Goal: Task Accomplishment & Management: Use online tool/utility

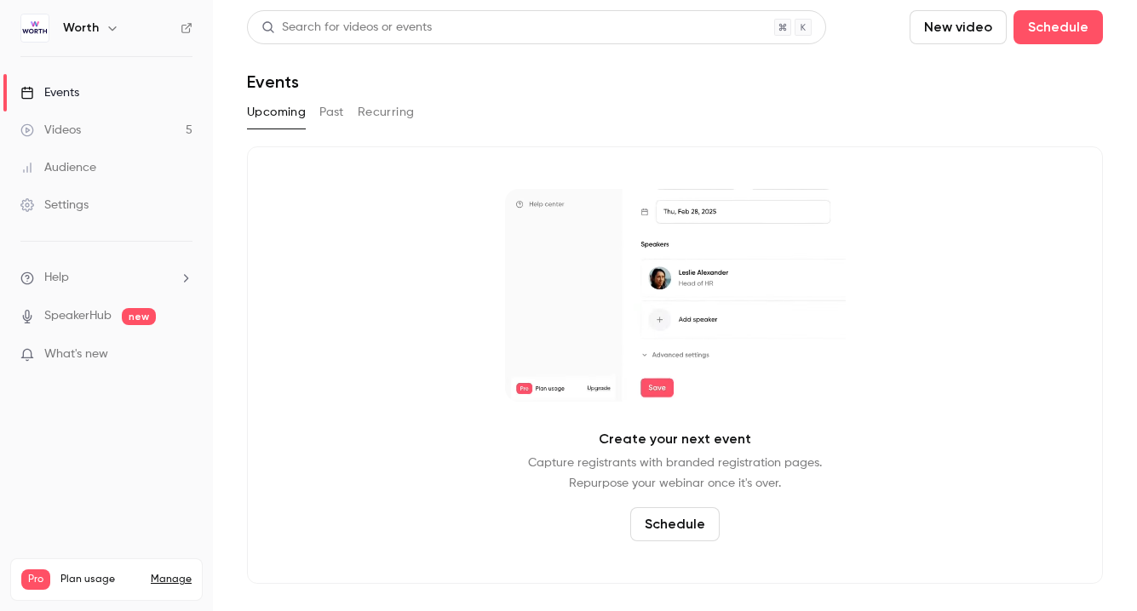
click at [106, 89] on link "Events" at bounding box center [106, 92] width 213 height 37
click at [337, 113] on button "Past" at bounding box center [331, 112] width 25 height 27
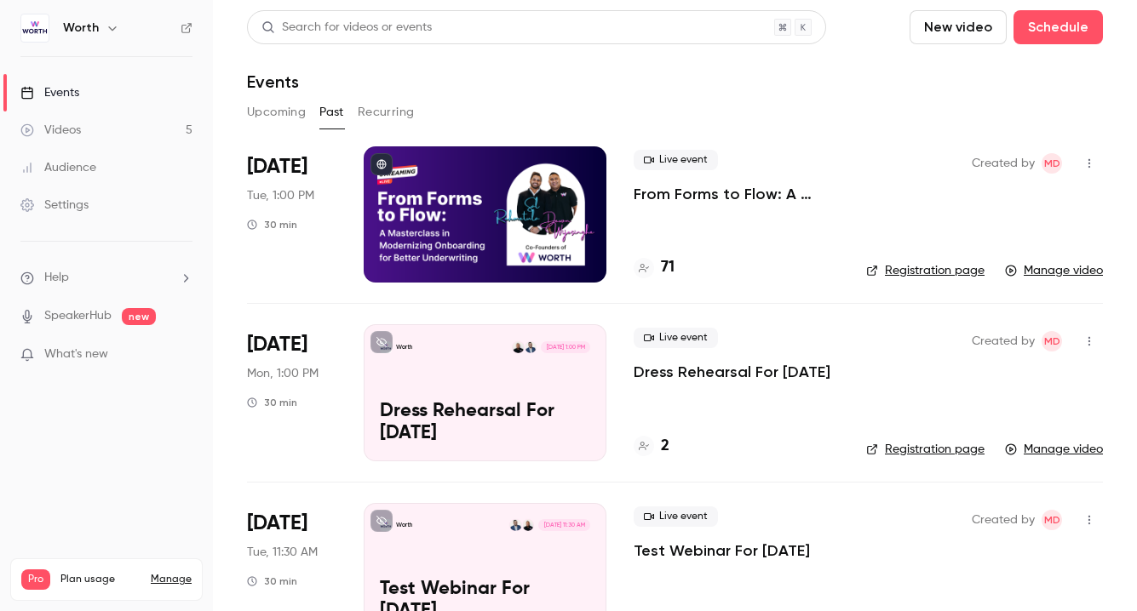
click at [665, 194] on p "From Forms to Flow: A Masterclass in Modernizing Onboarding for Better Underwri…" at bounding box center [735, 194] width 205 height 20
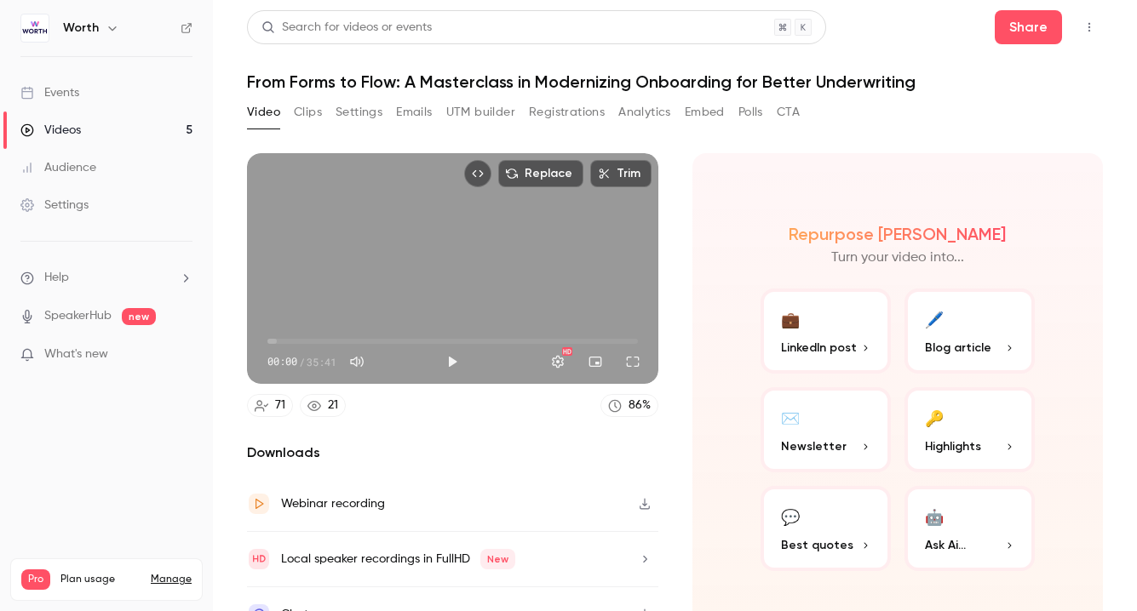
click at [566, 106] on button "Registrations" at bounding box center [567, 112] width 76 height 27
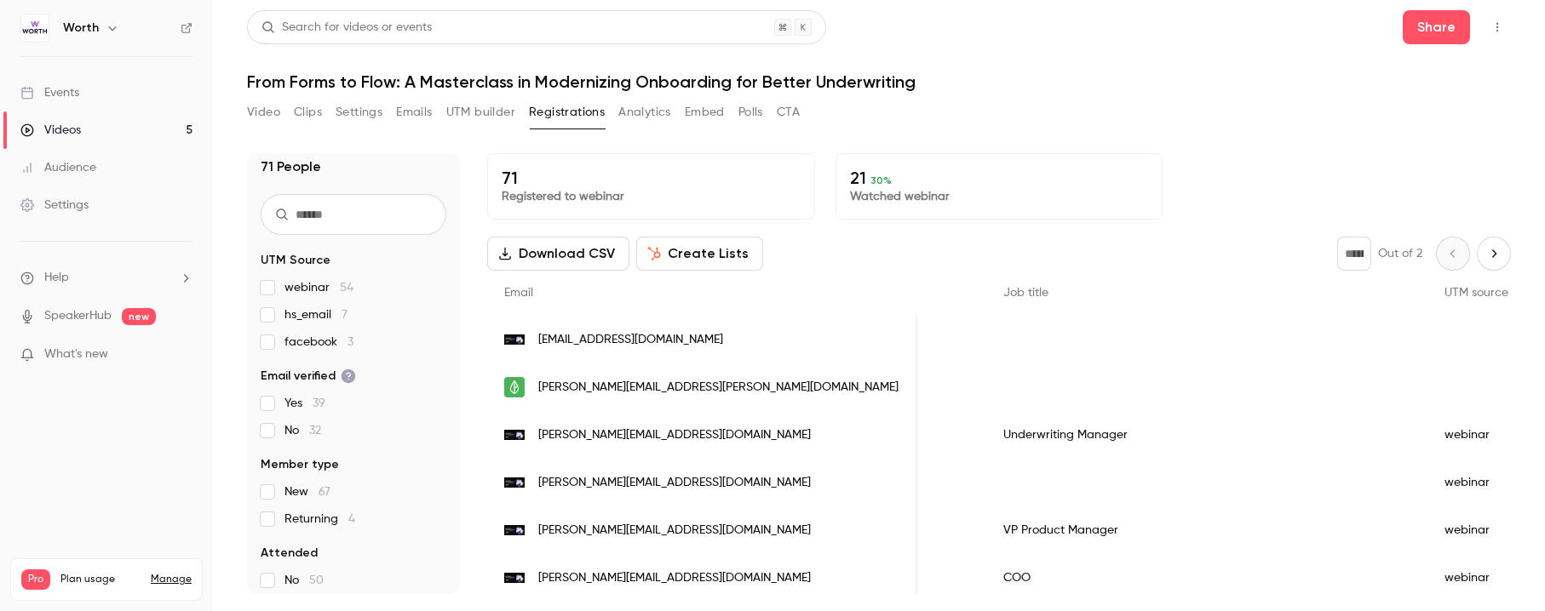
scroll to position [0, 833]
click at [547, 261] on button "Download CSV" at bounding box center [558, 254] width 142 height 34
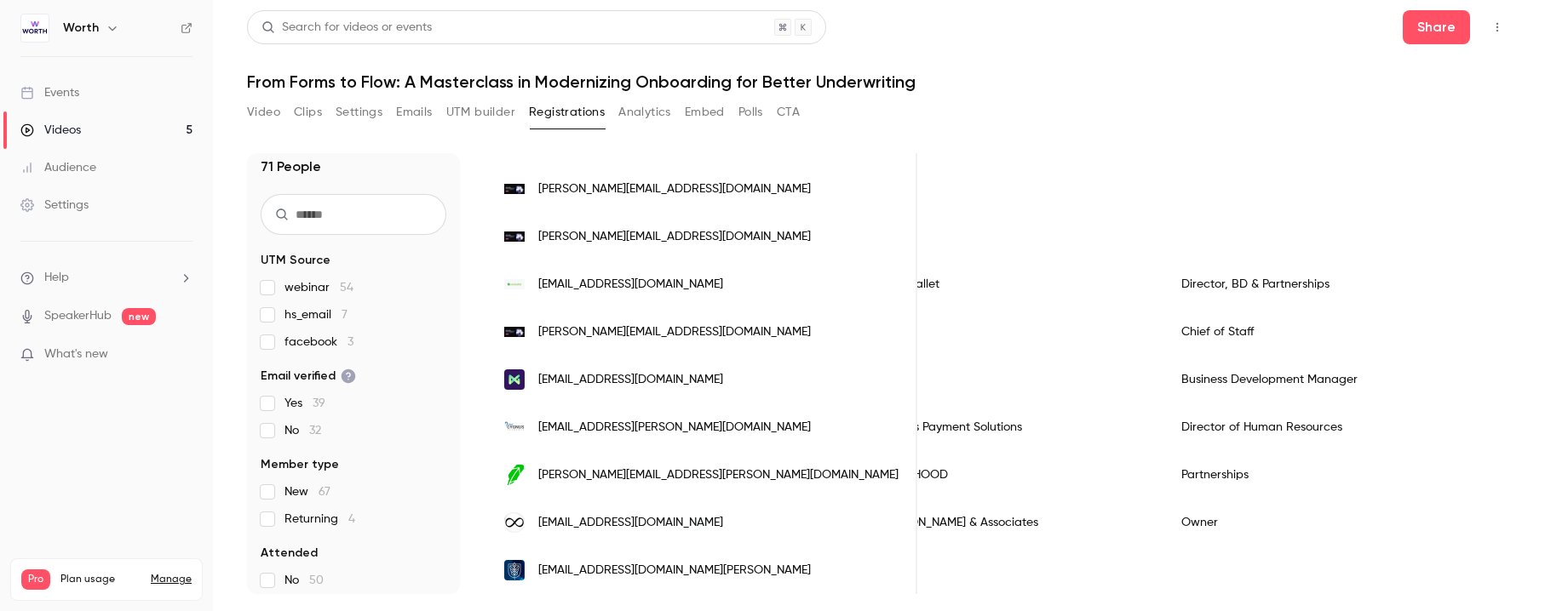
scroll to position [0, 0]
